Goal: Task Accomplishment & Management: Use online tool/utility

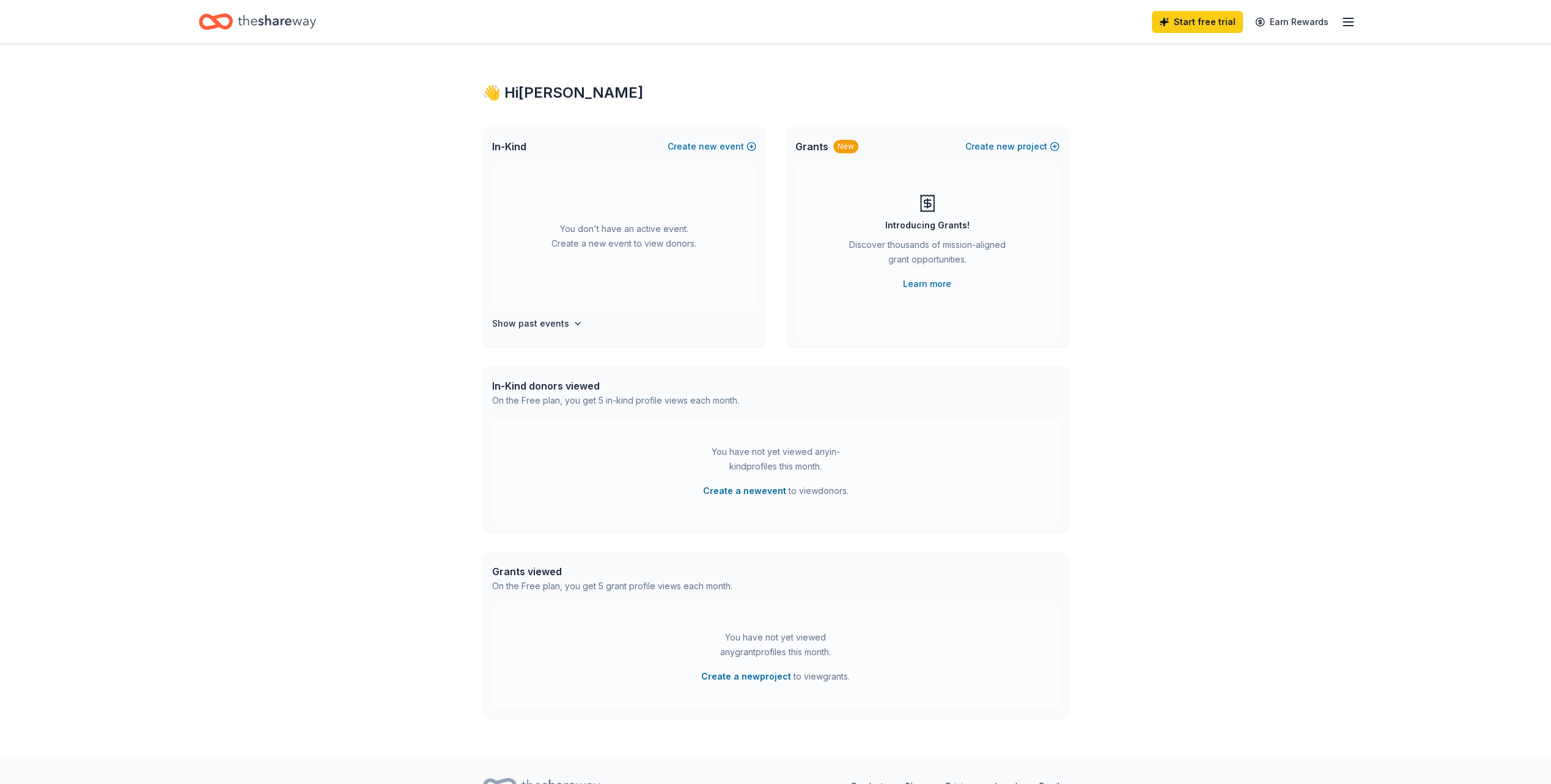
click at [223, 23] on icon "Home" at bounding box center [216, 22] width 34 height 29
click at [287, 19] on icon "Home" at bounding box center [277, 21] width 78 height 25
click at [1353, 20] on icon "button" at bounding box center [1347, 21] width 14 height 14
click at [1207, 97] on link "Account" at bounding box center [1201, 94] width 38 height 12
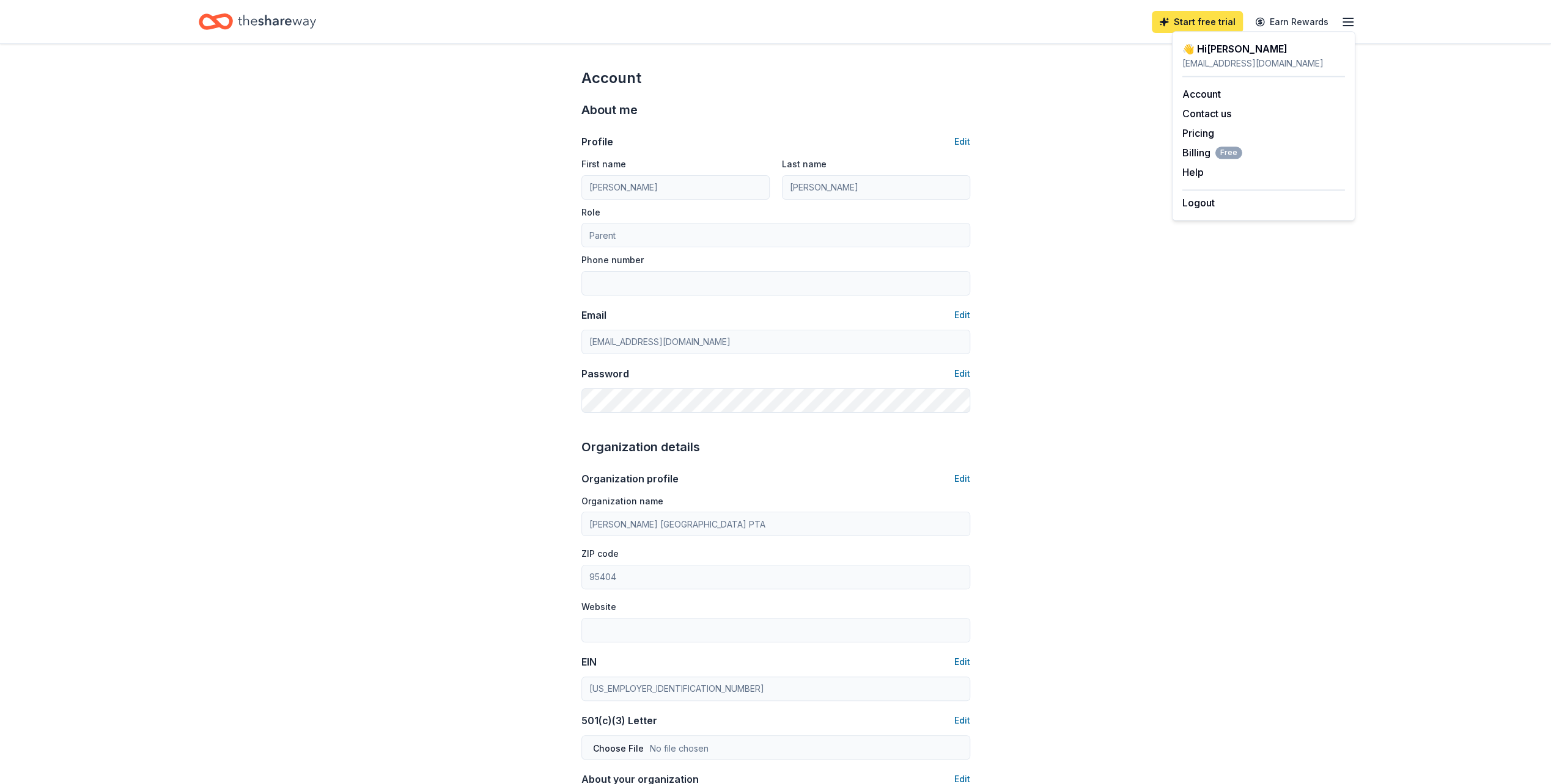
click at [1200, 20] on link "Start free trial" at bounding box center [1197, 22] width 91 height 22
click at [1206, 291] on div "Account About me Profile Edit First name [PERSON_NAME] Last name [PERSON_NAME] …" at bounding box center [775, 590] width 1551 height 1091
click at [1301, 228] on div "Account About me Profile Edit First name [PERSON_NAME] Last name [PERSON_NAME] …" at bounding box center [775, 590] width 1551 height 1091
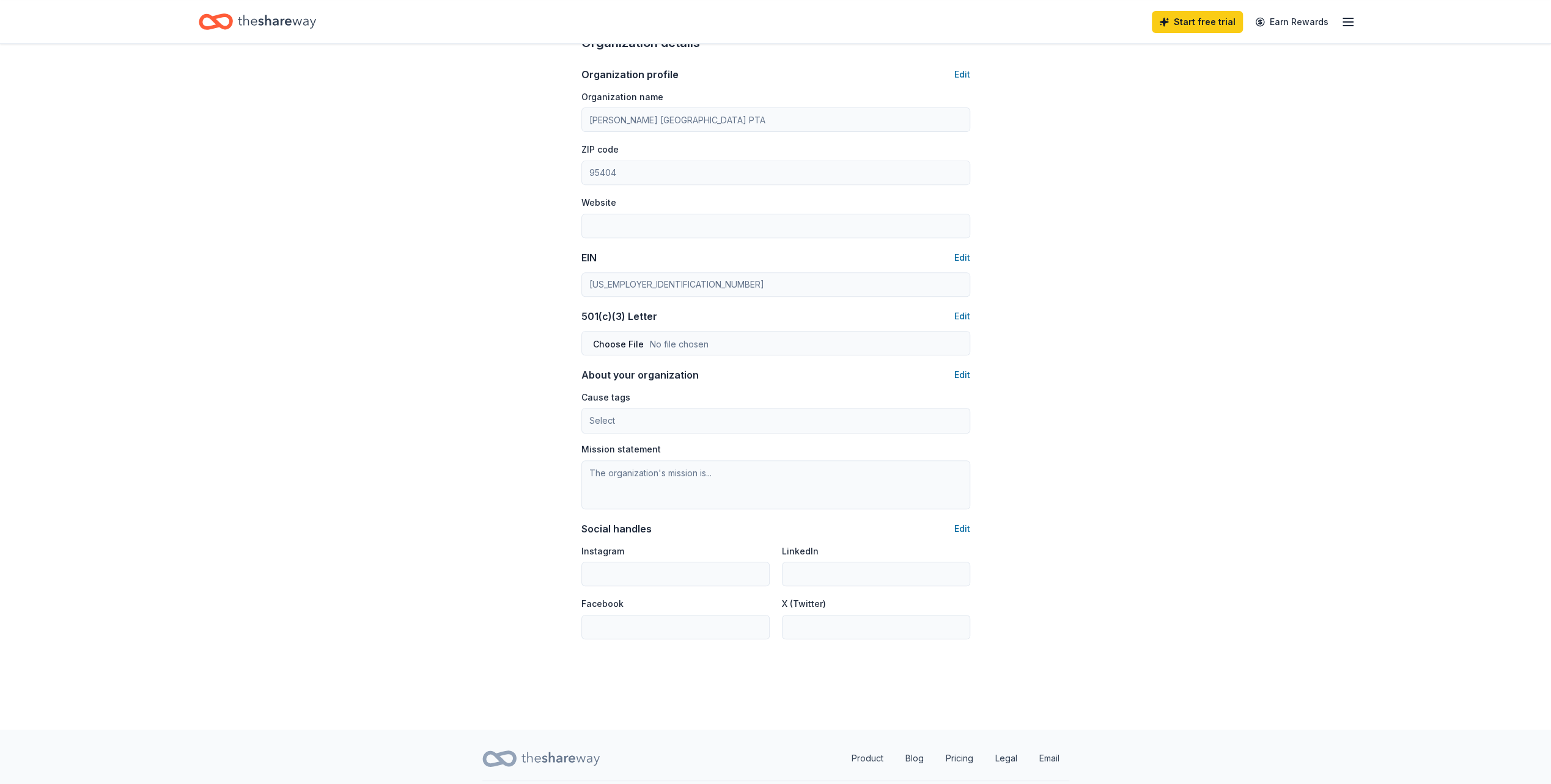
scroll to position [435, 0]
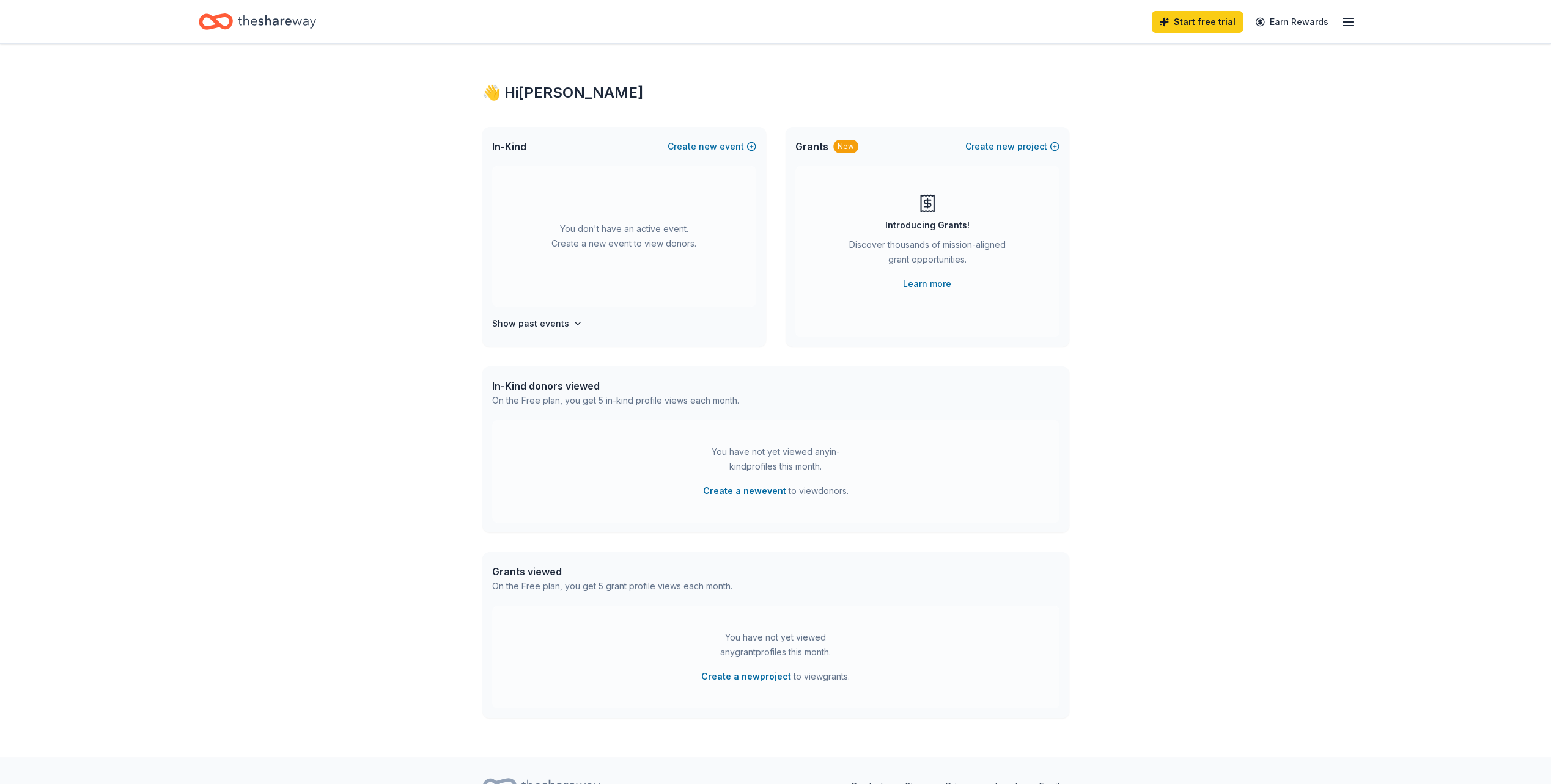
click at [167, 262] on div "👋 Hi [PERSON_NAME] In-Kind Create new event You don't have an active event. Cre…" at bounding box center [775, 401] width 1551 height 713
click at [702, 146] on span "new" at bounding box center [708, 146] width 19 height 14
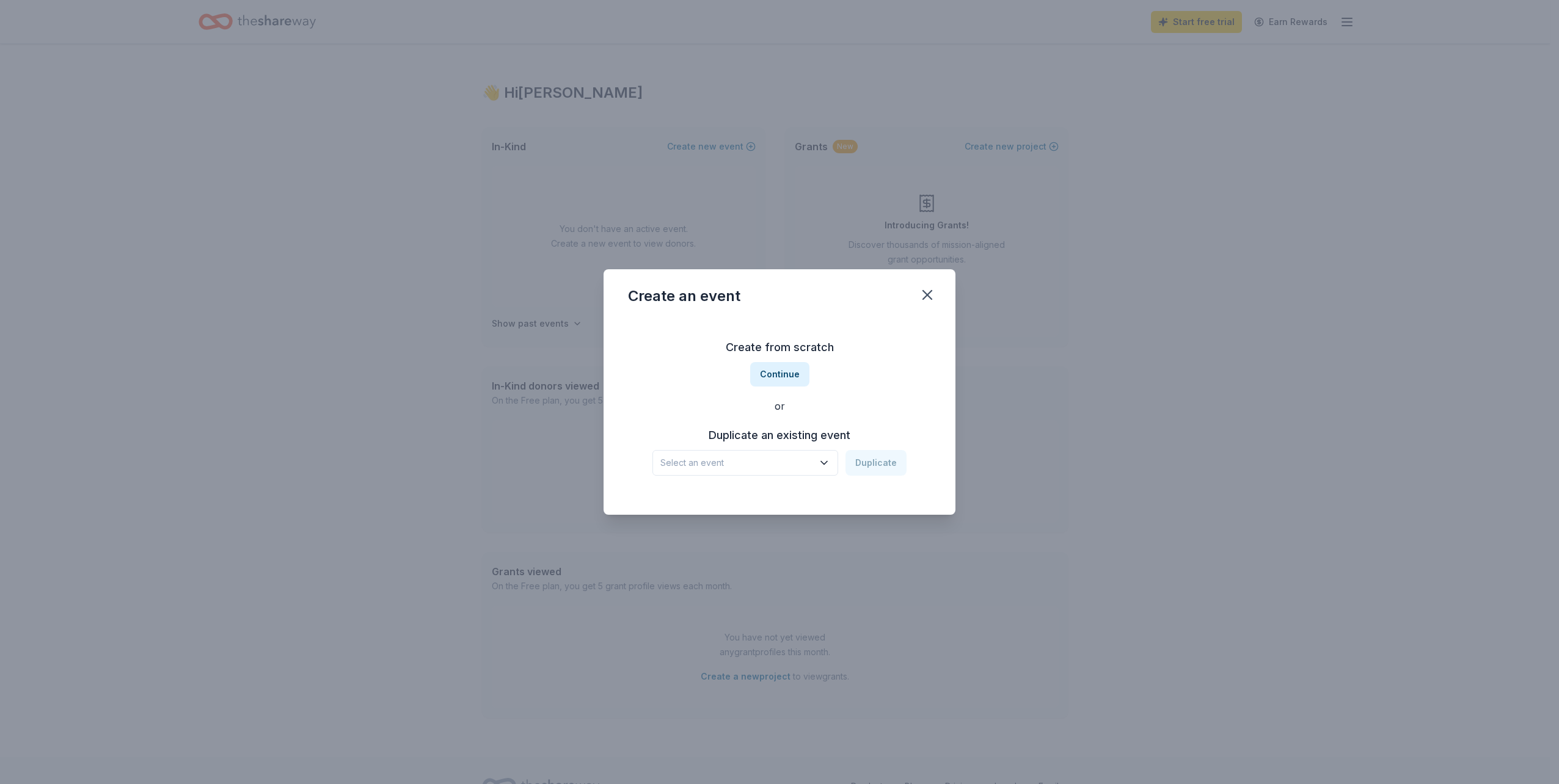
drag, startPoint x: 777, startPoint y: 373, endPoint x: 673, endPoint y: 415, distance: 112.2
click at [633, 409] on div "Create from scratch Continue or Duplicate an existing event Select an event Dup…" at bounding box center [780, 406] width 303 height 177
click at [822, 470] on button "Select an event" at bounding box center [746, 463] width 186 height 26
click at [779, 511] on div "Spring Fundraiser DDA [DATE] · [GEOGRAPHIC_DATA]" at bounding box center [747, 504] width 182 height 39
click at [873, 465] on button "Duplicate" at bounding box center [876, 463] width 61 height 26
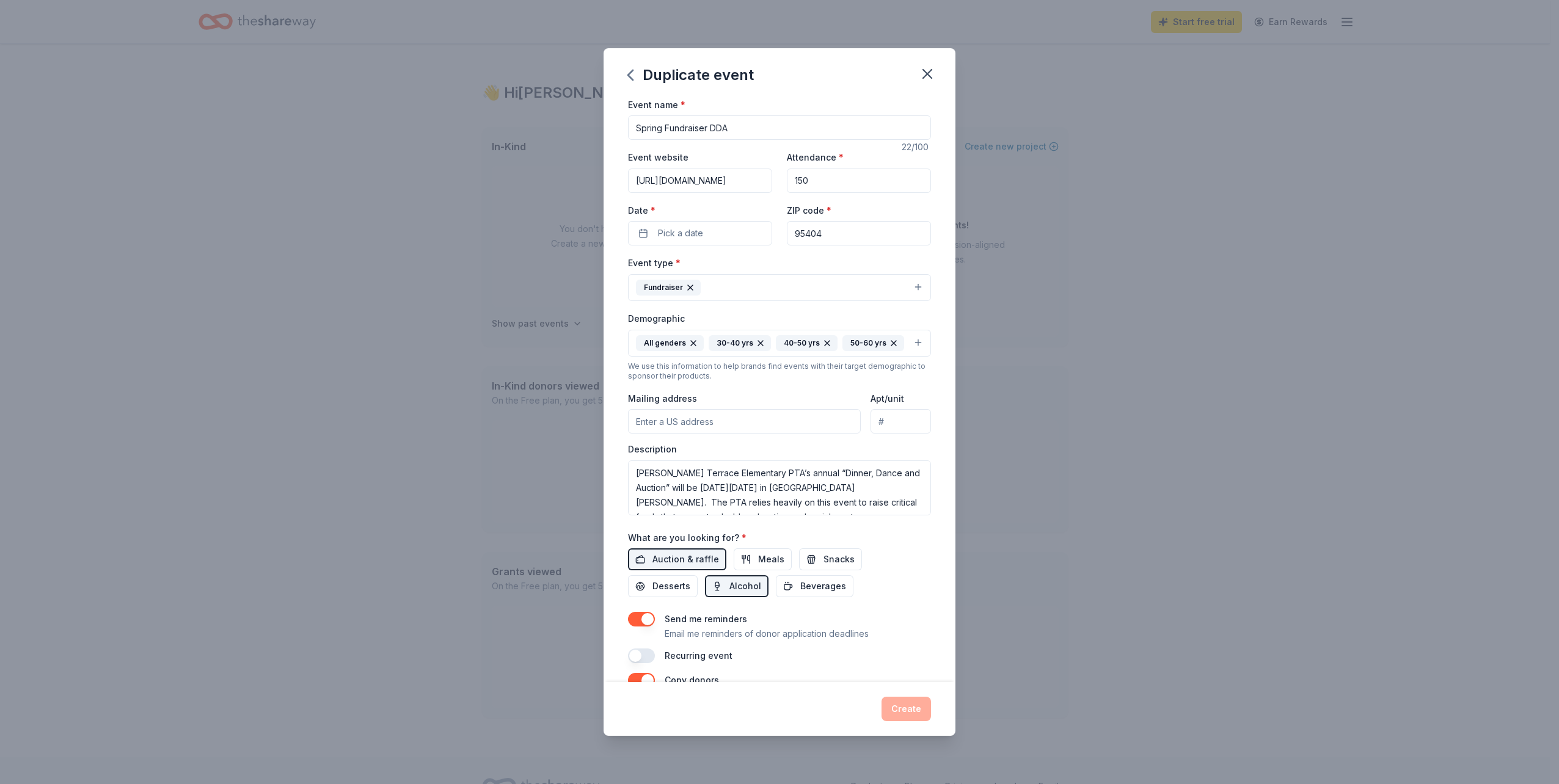
click at [392, 474] on div "Duplicate event Event name * Spring Fundraiser DDA 22 /100 Event website [URL][…" at bounding box center [779, 392] width 1559 height 784
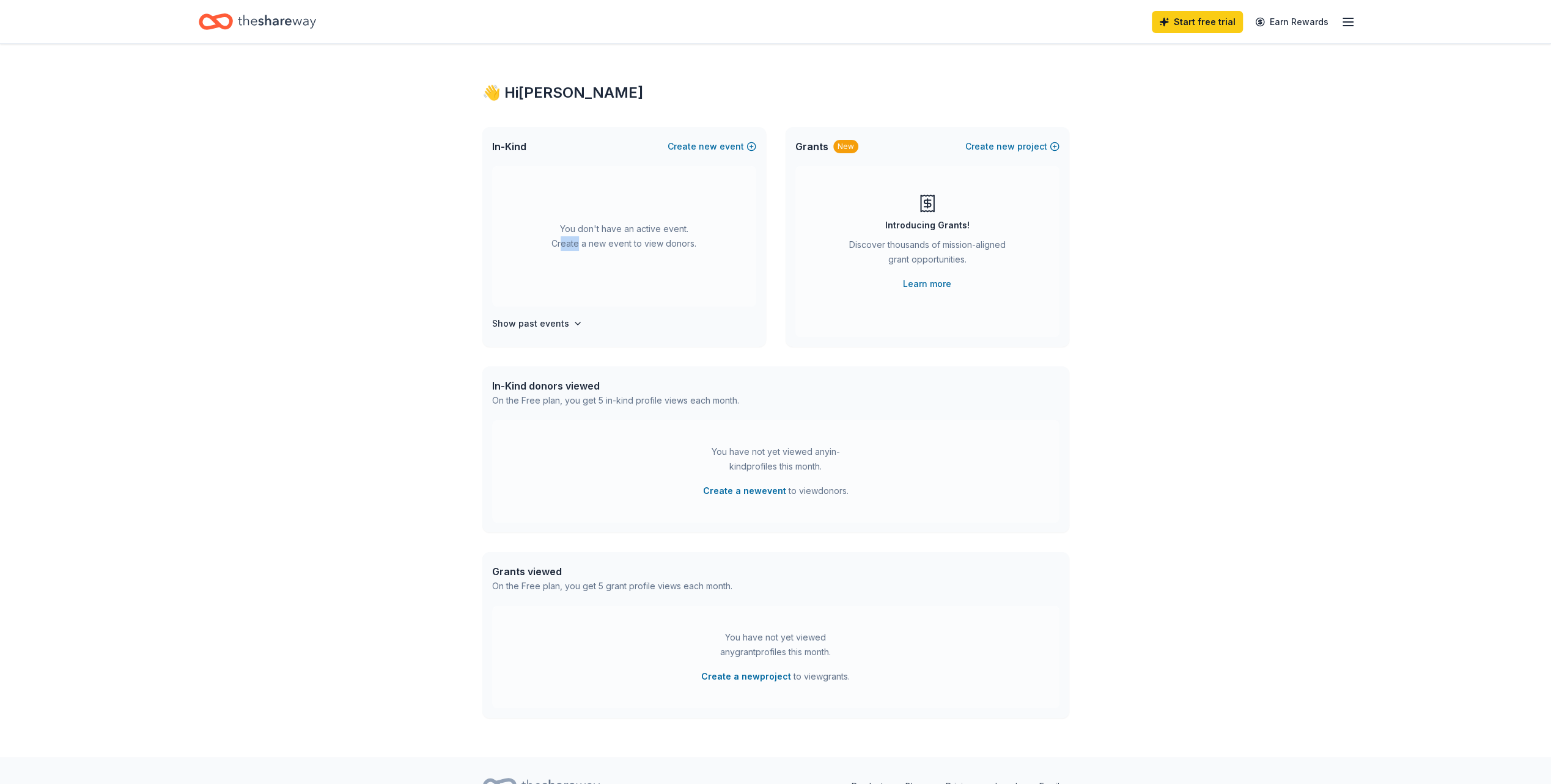
click at [580, 247] on div "You don't have an active event. Create a new event to view donors." at bounding box center [624, 236] width 264 height 141
click at [960, 224] on div "Introducing Grants!" at bounding box center [927, 225] width 84 height 14
